Goal: Task Accomplishment & Management: Use online tool/utility

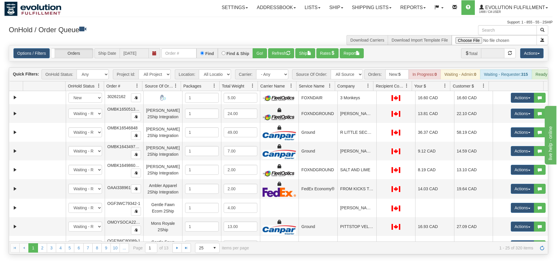
select select "EMU Australia 2Ship Integration"
click at [331, 69] on select "All Sources AirBlaster 2Ship Integration Ambler Apparel 2Ship Integration Blast…" at bounding box center [347, 74] width 32 height 10
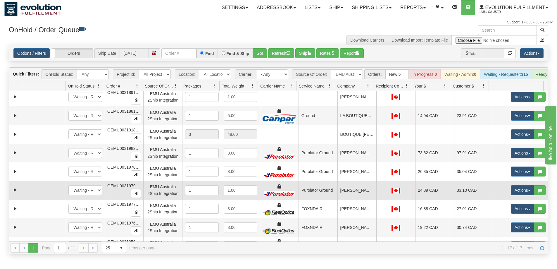
scroll to position [117, 0]
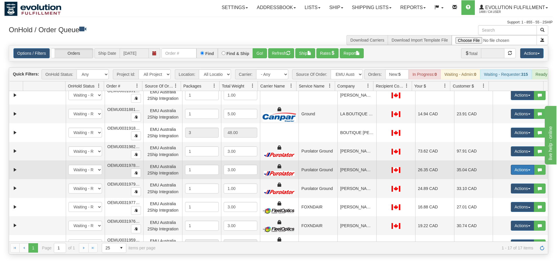
click at [514, 174] on button "Actions" at bounding box center [522, 170] width 23 height 10
click at [506, 198] on span "Rate All Services" at bounding box center [510, 196] width 35 height 5
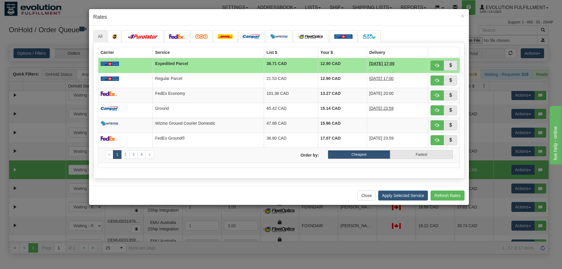
click at [31, 107] on div "× Rates All" at bounding box center [281, 134] width 562 height 269
click at [362, 194] on button "Close" at bounding box center [366, 195] width 18 height 10
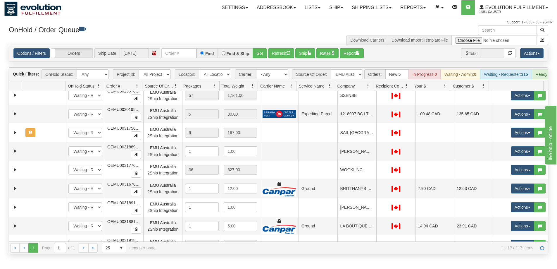
scroll to position [0, 0]
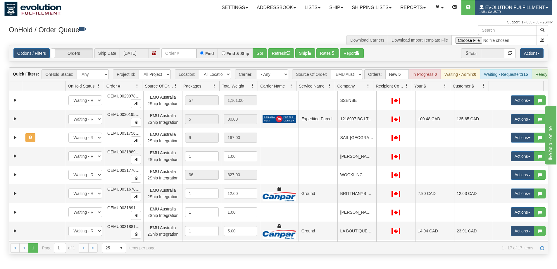
click at [494, 11] on span "1488 / CA User" at bounding box center [501, 12] width 44 height 6
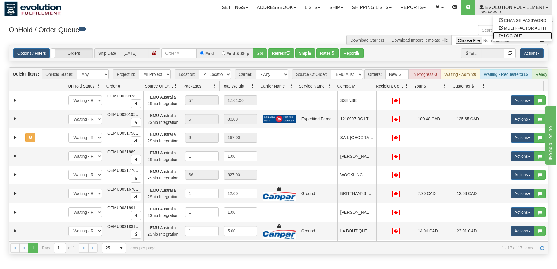
click at [511, 34] on span "LOG OUT" at bounding box center [513, 35] width 18 height 5
